Goal: Understand site structure: Grasp the organization and layout of the website

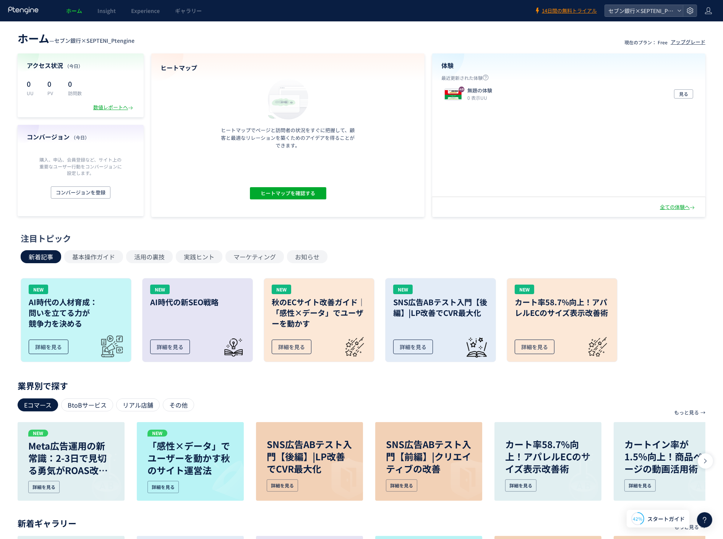
click at [25, 9] on use at bounding box center [23, 9] width 30 height 7
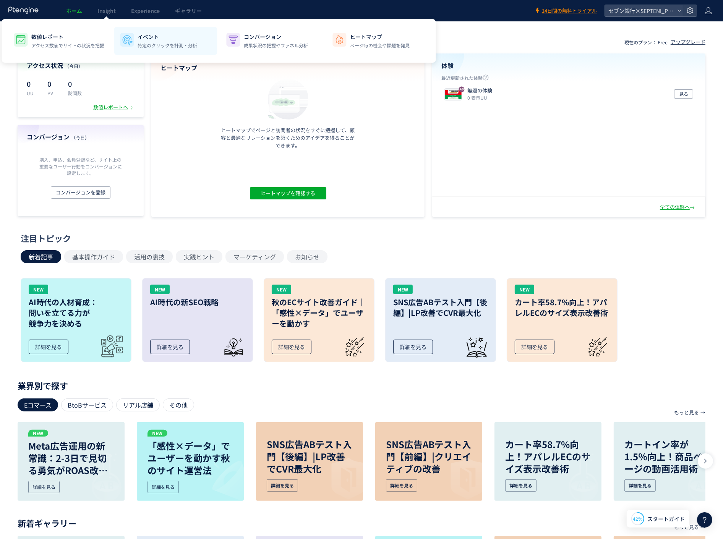
click at [163, 43] on p "特定のクリックを計測・分析" at bounding box center [167, 45] width 60 height 7
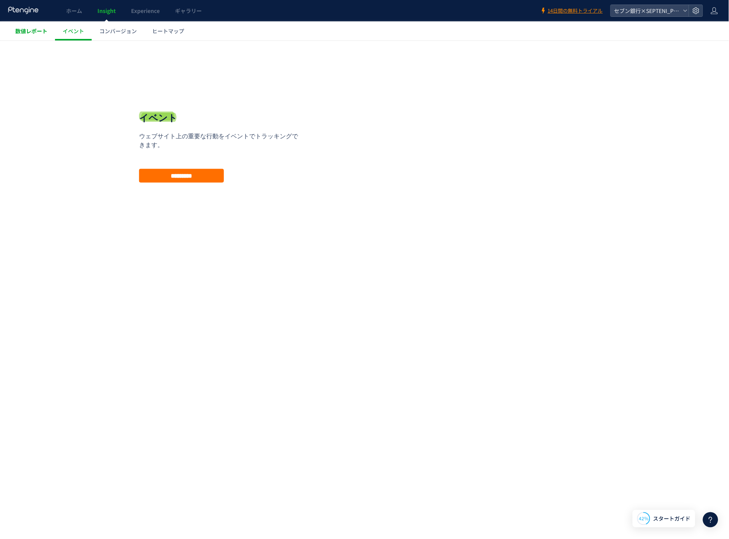
click at [32, 36] on link "数値レポート" at bounding box center [31, 30] width 47 height 19
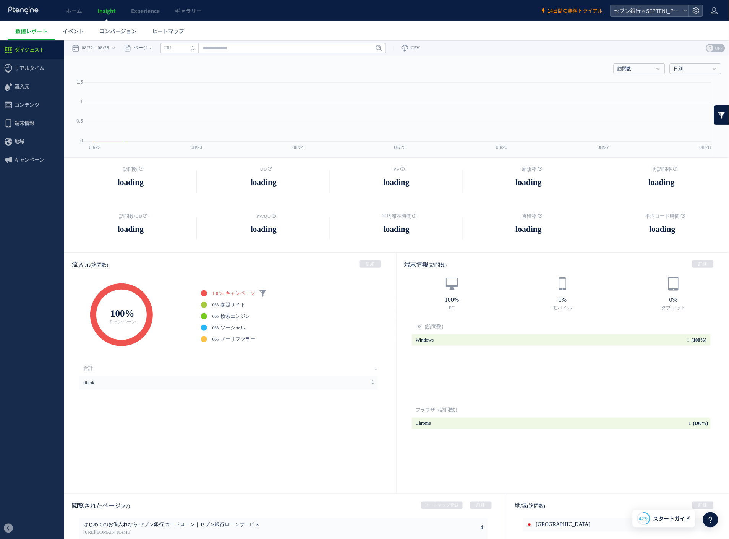
click at [115, 36] on div at bounding box center [364, 269] width 729 height 539
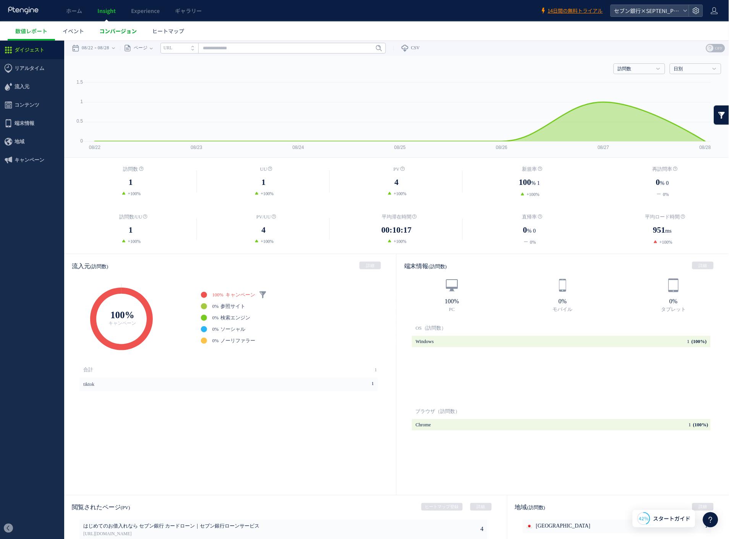
click at [115, 33] on span "コンバージョン" at bounding box center [117, 31] width 37 height 8
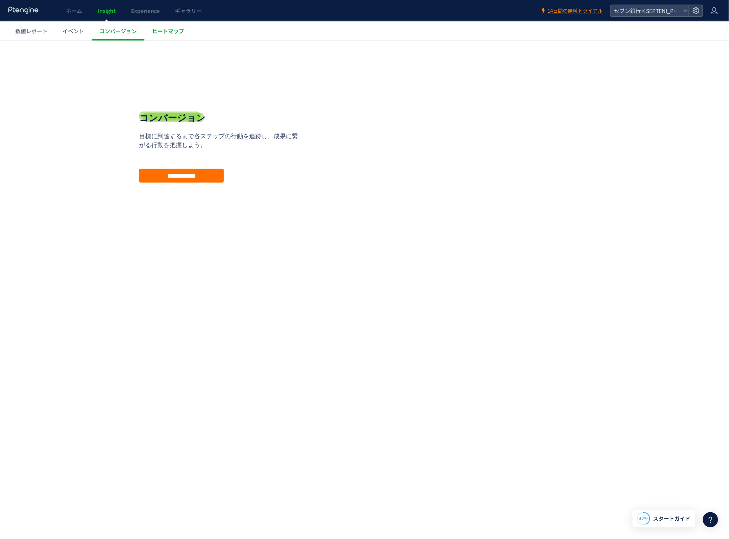
click at [179, 31] on span "ヒートマップ" at bounding box center [168, 31] width 32 height 8
click at [189, 10] on div at bounding box center [364, 269] width 729 height 539
click at [189, 10] on span "ギャラリー" at bounding box center [188, 11] width 27 height 8
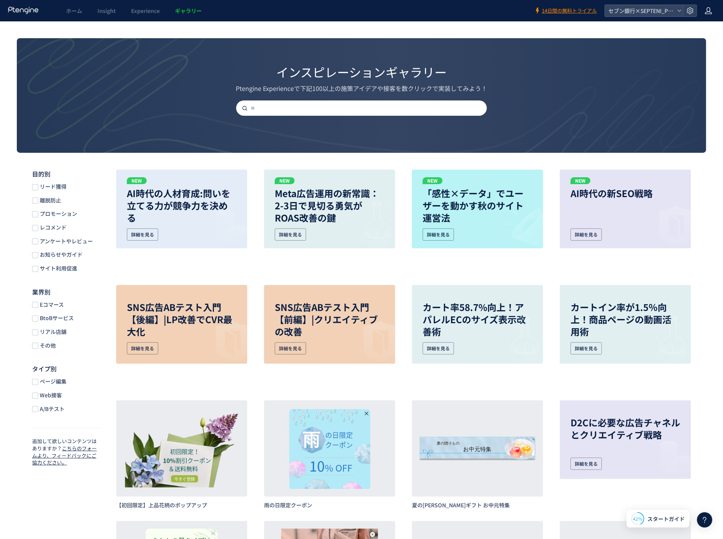
click at [710, 10] on icon at bounding box center [708, 11] width 8 height 8
click at [563, 115] on div "インスピレーションギャラリー Ptengine Experienceで下記100以上の施策アイデアや接客を数クリックで実装してみよう！" at bounding box center [361, 77] width 689 height 78
click at [367, 108] on input "text" at bounding box center [364, 107] width 251 height 15
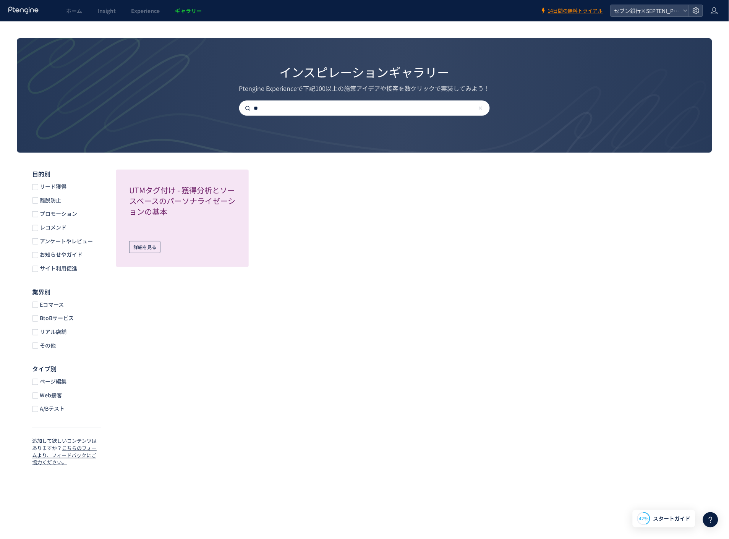
type input "**"
click at [78, 13] on span "ホーム" at bounding box center [74, 11] width 16 height 8
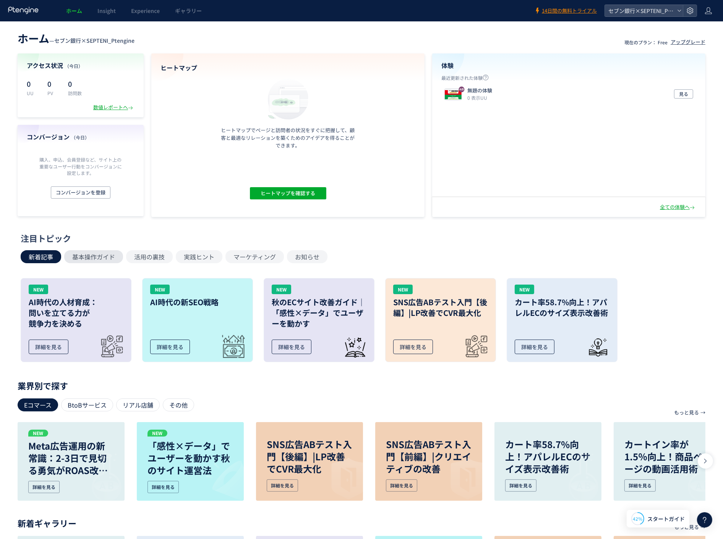
click at [93, 259] on button "基本操作ガイド" at bounding box center [93, 256] width 59 height 13
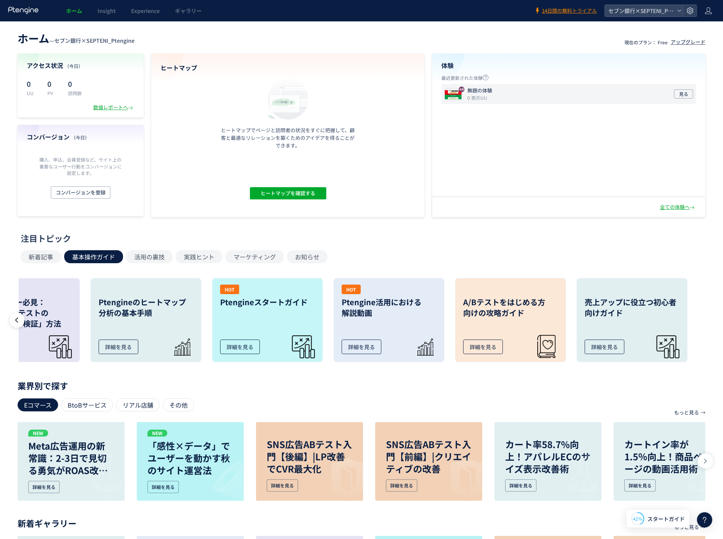
click at [480, 86] on div "無題の体験 0 表示UU 見る" at bounding box center [568, 94] width 255 height 20
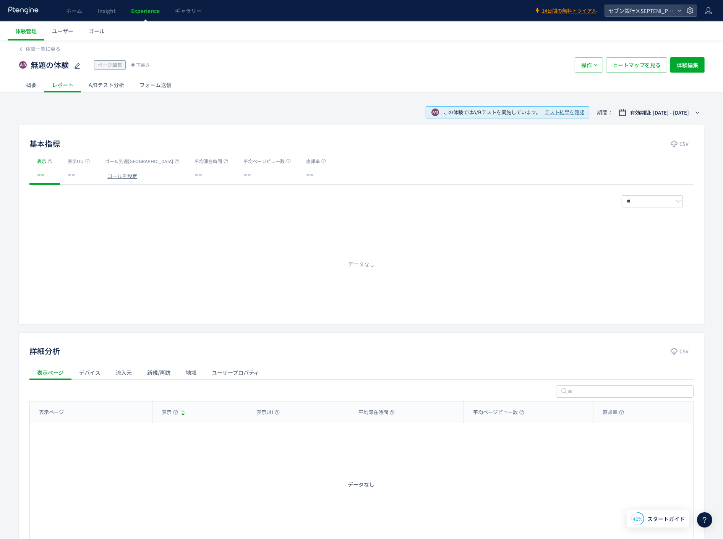
click at [21, 86] on div "概要" at bounding box center [31, 84] width 26 height 15
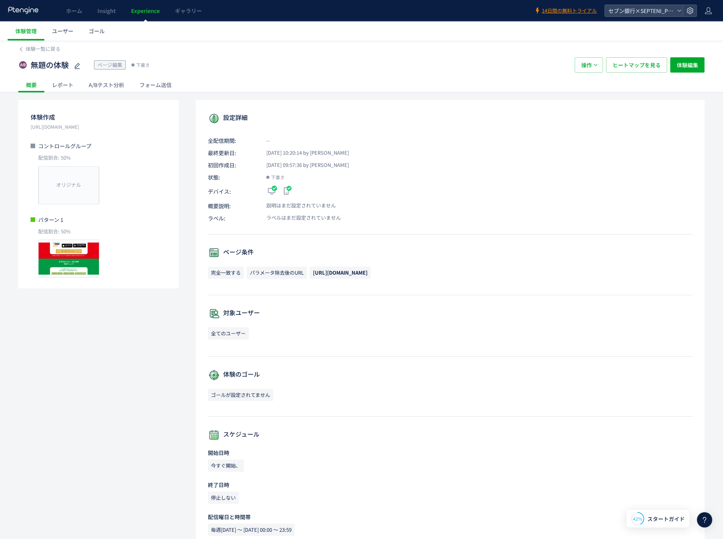
click at [27, 11] on use at bounding box center [23, 9] width 30 height 7
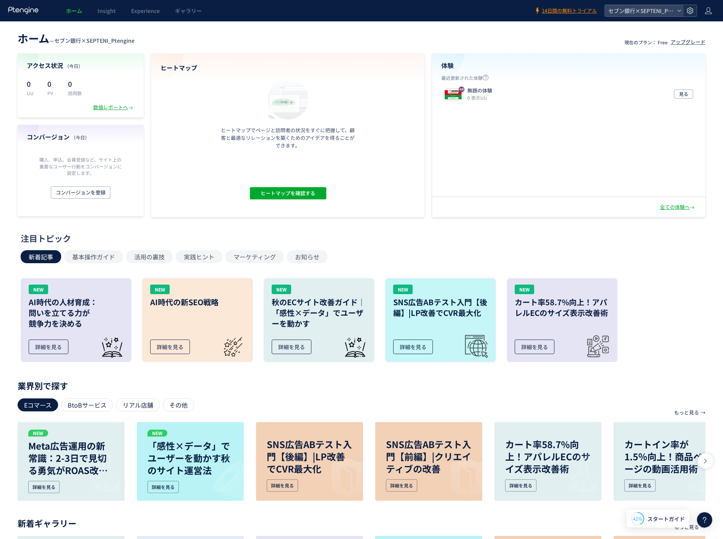
click at [690, 6] on div at bounding box center [689, 10] width 14 height 11
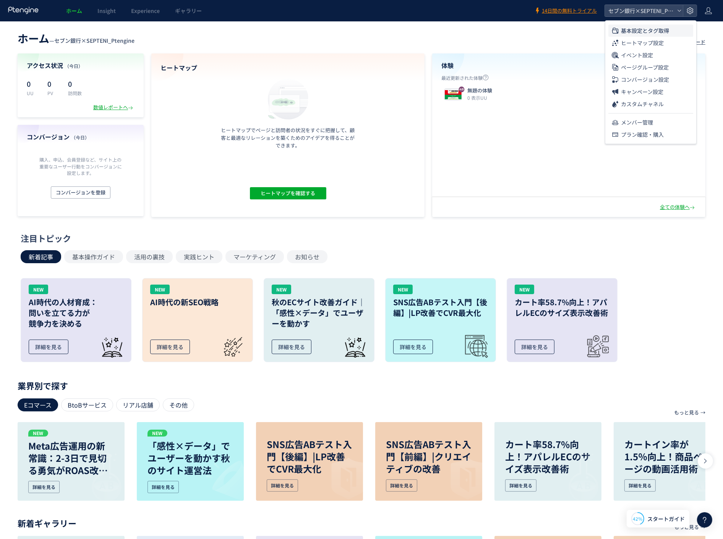
click at [644, 31] on span "基本設定とタグ取得" at bounding box center [645, 30] width 48 height 12
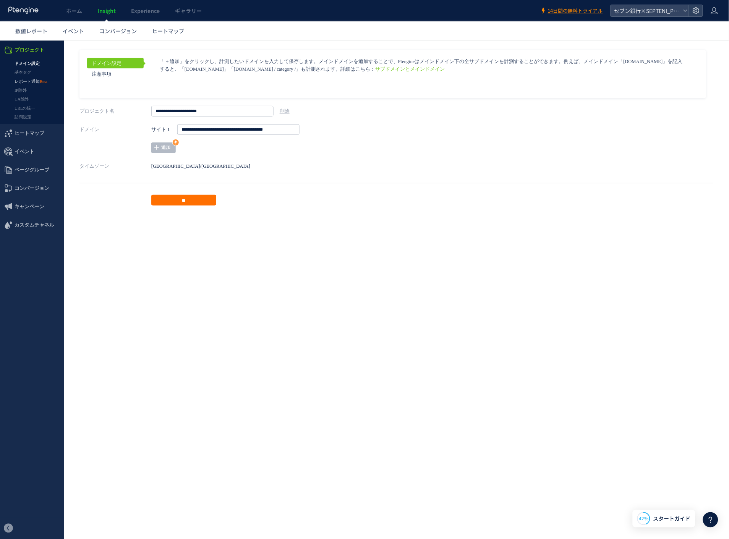
click at [19, 76] on ul "ドメイン設定 基本タグ レポート通知 IP除外 UA除外 URLの統一 訪問設定" at bounding box center [32, 91] width 64 height 65
click at [16, 71] on link "基本タグ" at bounding box center [32, 72] width 64 height 9
